Goal: Use online tool/utility: Utilize a website feature to perform a specific function

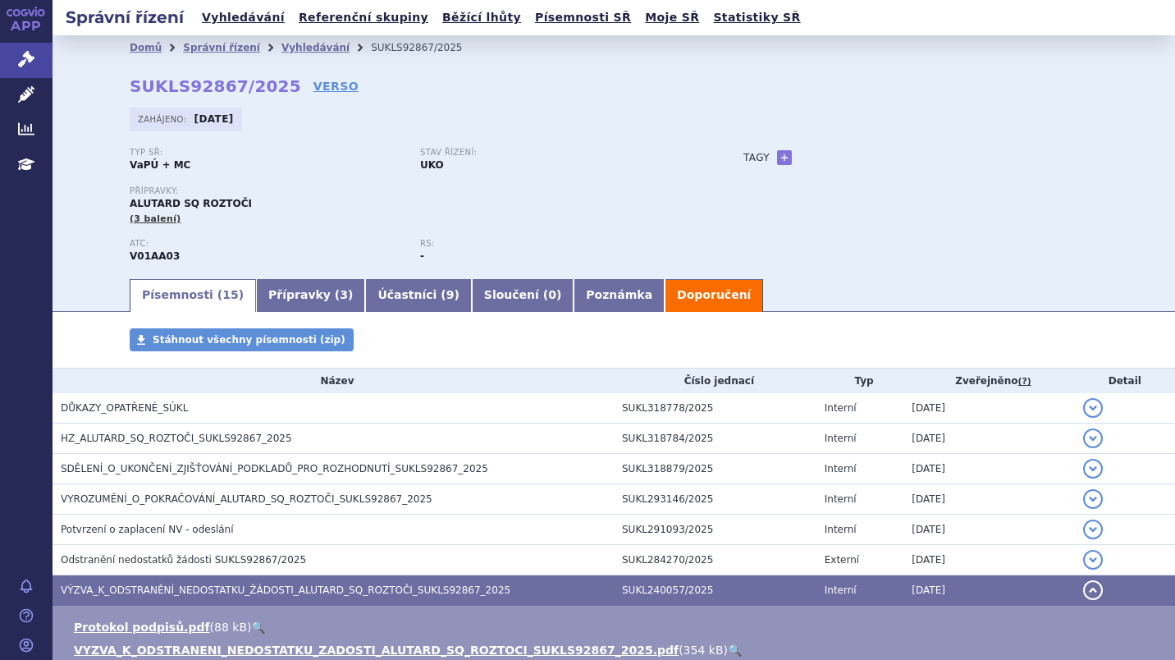
scroll to position [434, 0]
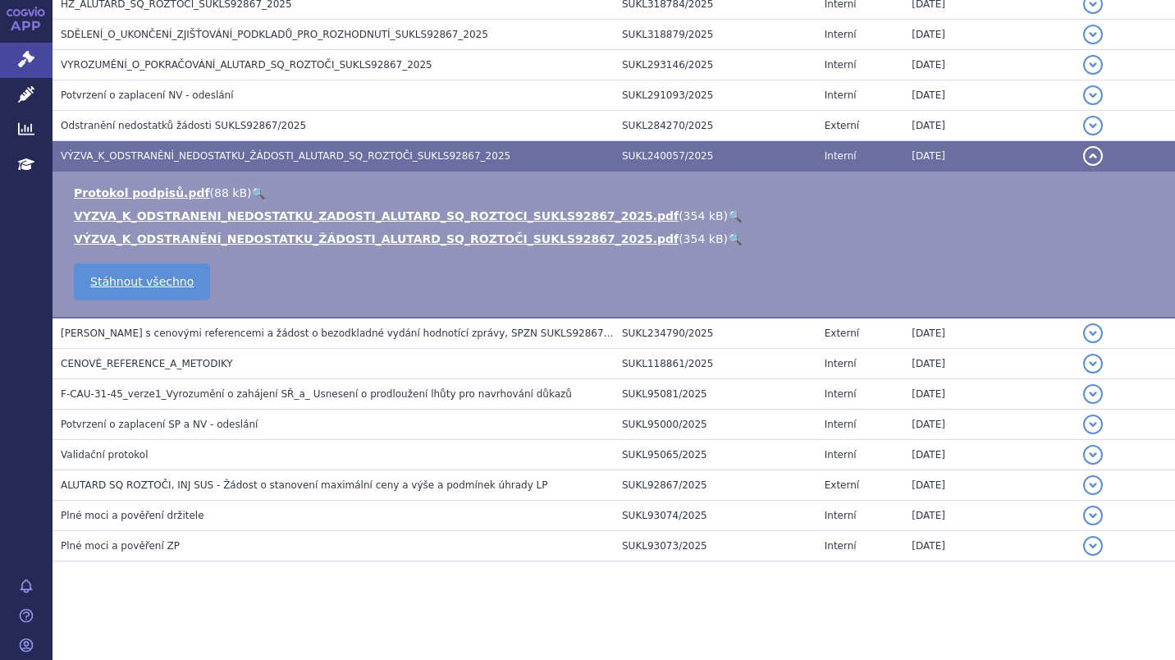
click at [1086, 153] on button "detail" at bounding box center [1093, 156] width 20 height 20
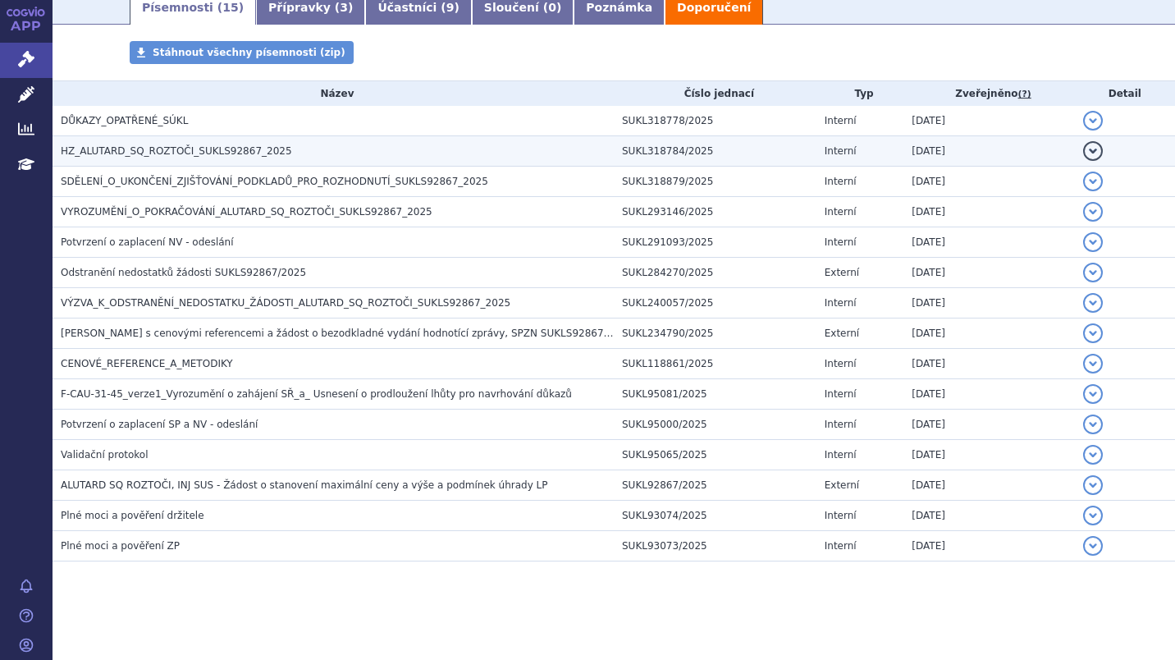
click at [124, 155] on span "HZ_ALUTARD_SQ_ROZTOČI_SUKLS92867_2025" at bounding box center [176, 150] width 231 height 11
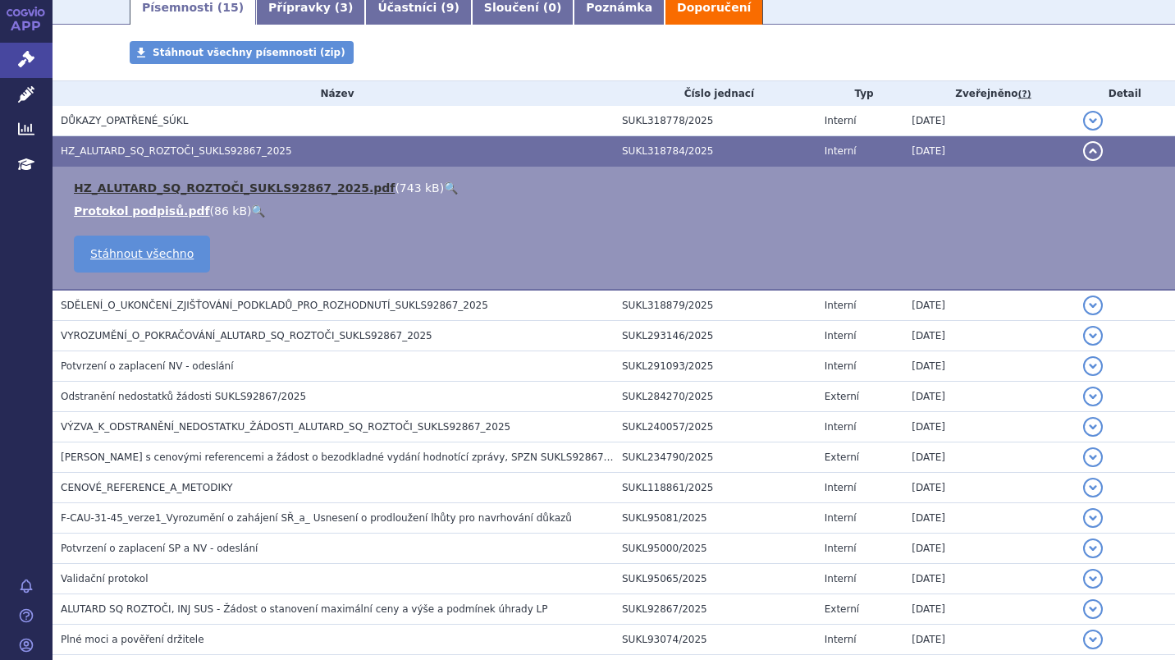
click at [107, 193] on link "HZ_ALUTARD_SQ_ROZTOČI_SUKLS92867_2025.pdf" at bounding box center [234, 187] width 321 height 13
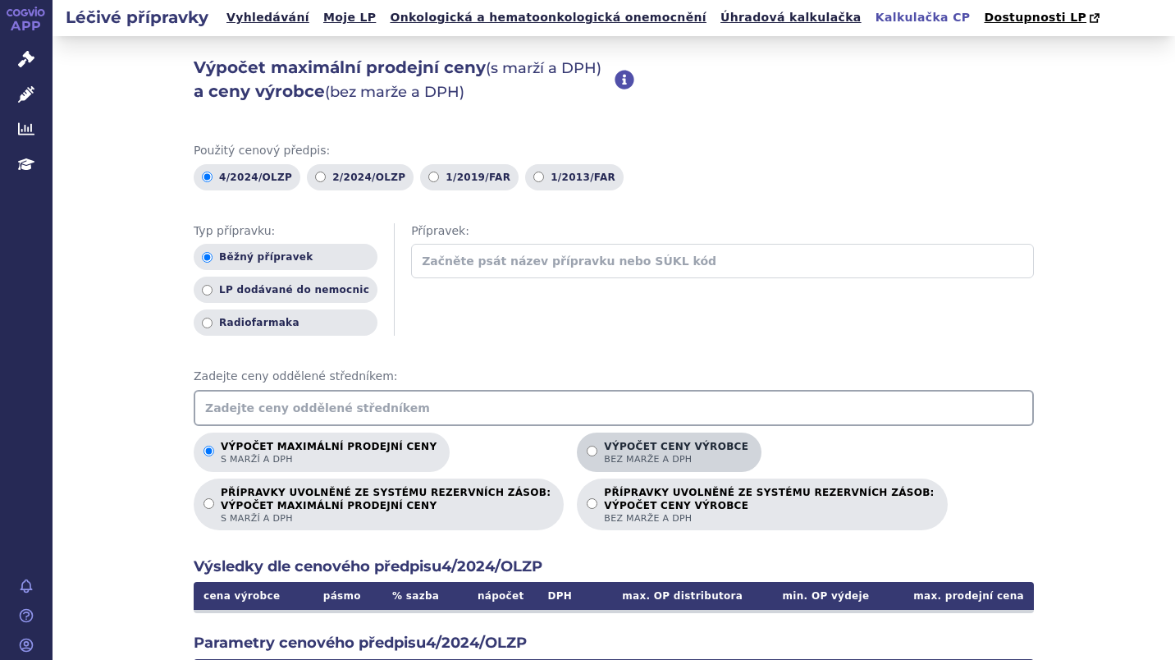
click at [587, 449] on input "Výpočet ceny výrobce bez marže a DPH" at bounding box center [592, 451] width 11 height 11
radio input "true"
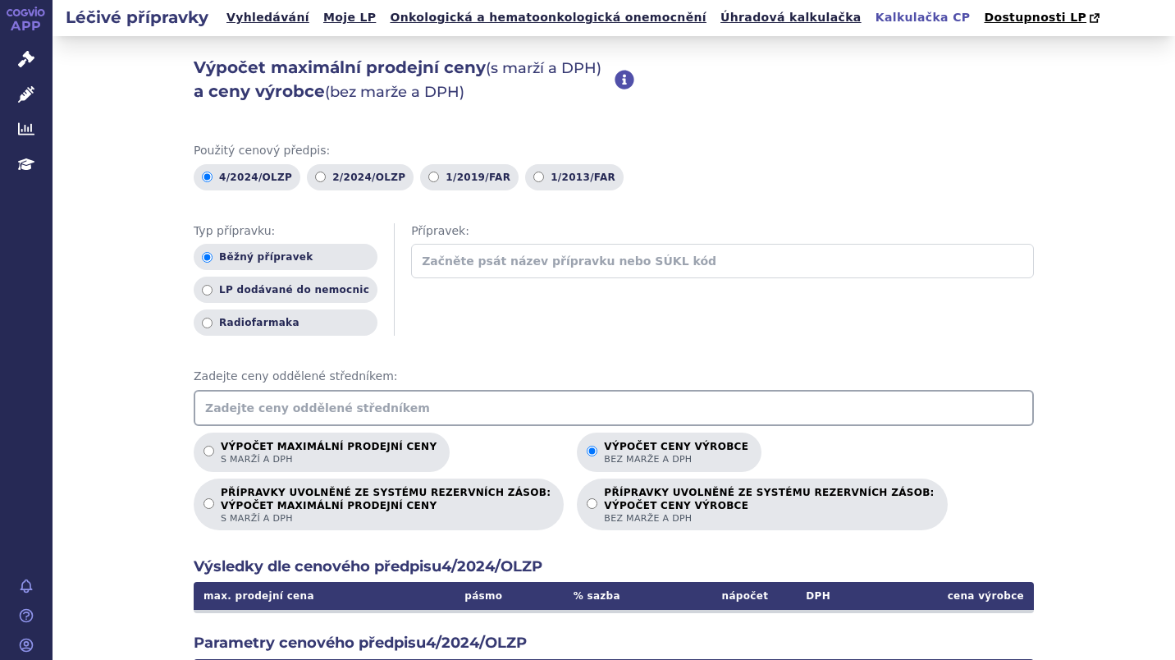
click at [248, 405] on input "text" at bounding box center [614, 408] width 840 height 36
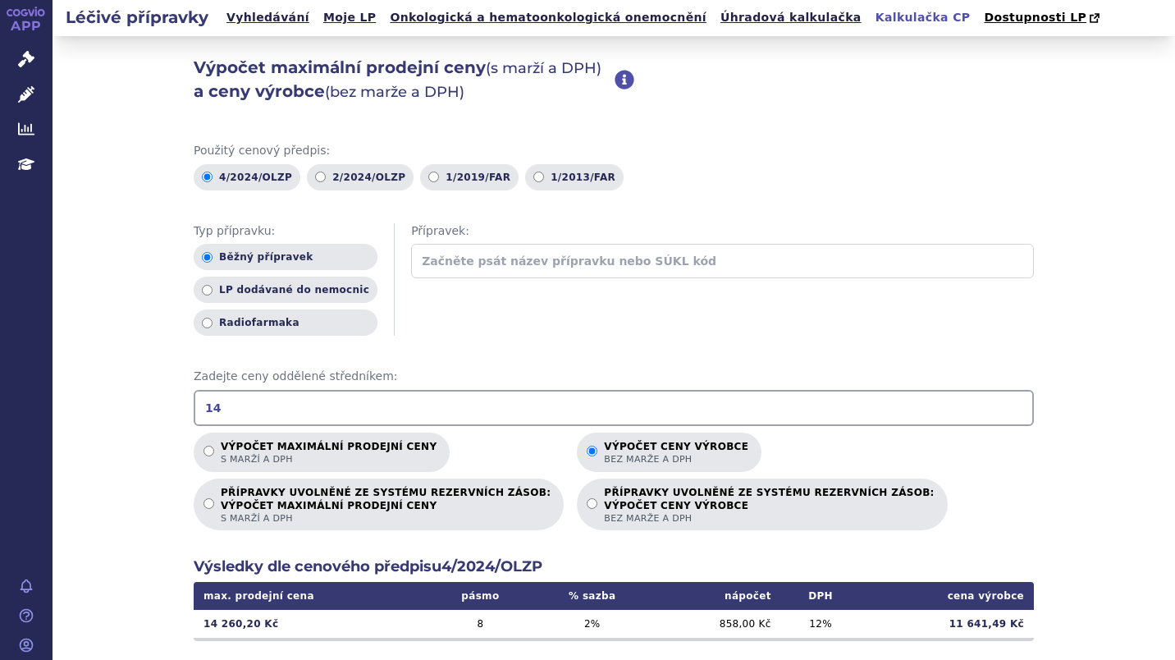
type input "1"
type input "15843.15"
